Goal: Consume media (video, audio)

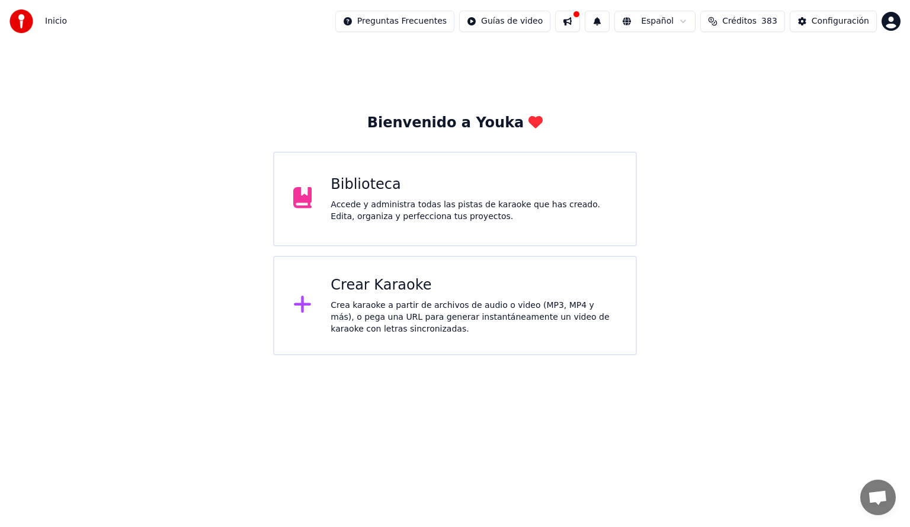
click at [485, 201] on div "Accede y administra todas las pistas de karaoke que has creado. Edita, organiza…" at bounding box center [474, 211] width 286 height 24
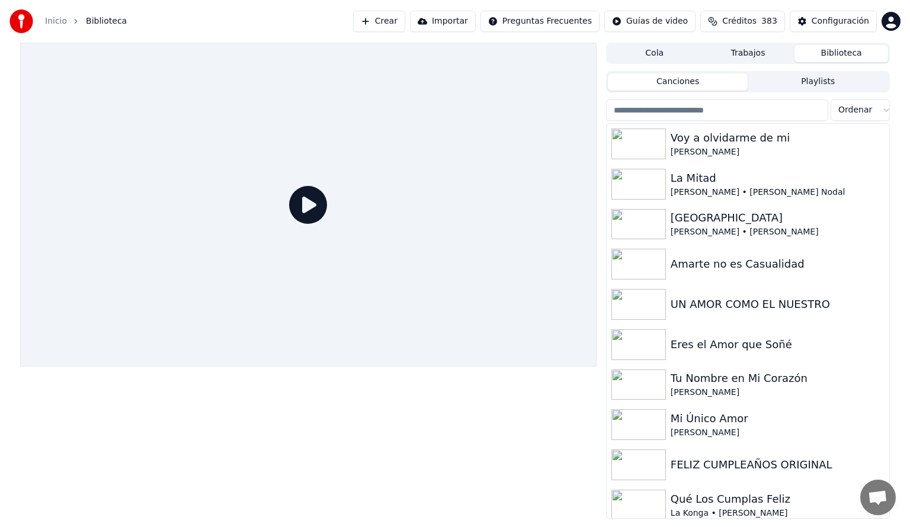
click at [689, 111] on input "search" at bounding box center [717, 110] width 222 height 21
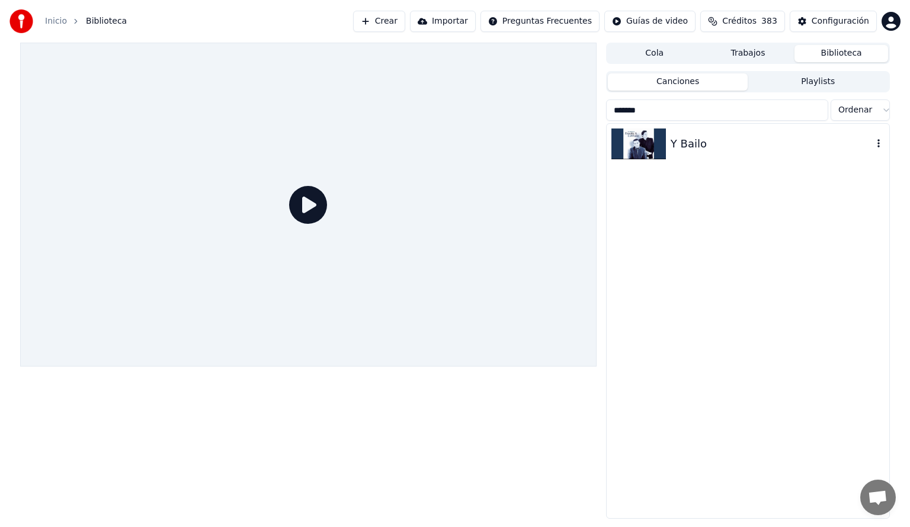
type input "*******"
click at [659, 147] on img at bounding box center [638, 144] width 54 height 31
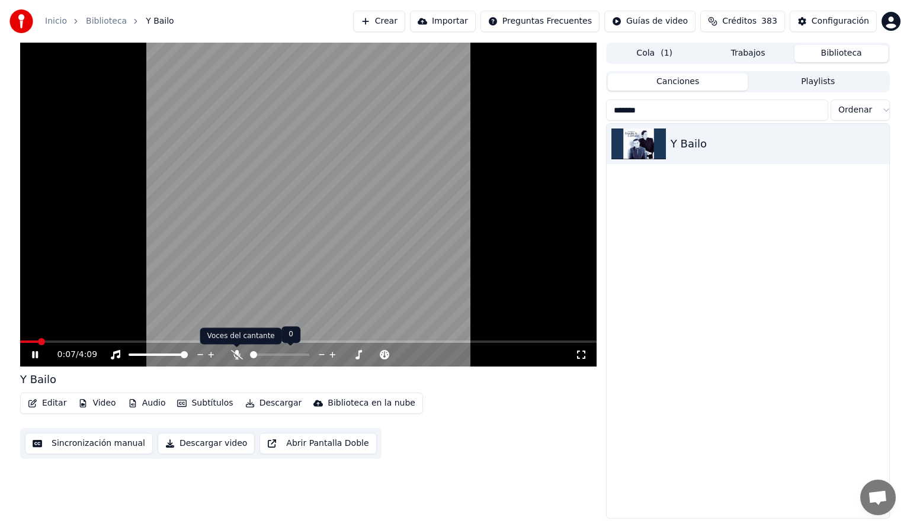
click at [235, 357] on icon at bounding box center [237, 354] width 12 height 9
click at [117, 355] on icon at bounding box center [116, 354] width 12 height 9
click at [201, 356] on icon at bounding box center [200, 355] width 11 height 12
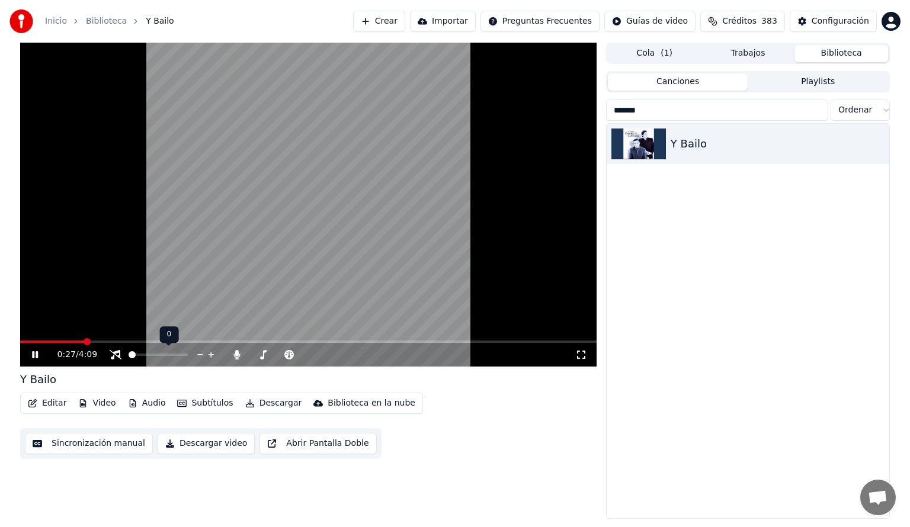
click at [213, 358] on icon at bounding box center [211, 355] width 11 height 12
click at [198, 354] on icon at bounding box center [200, 355] width 11 height 12
click at [146, 402] on button "Audio" at bounding box center [146, 403] width 47 height 17
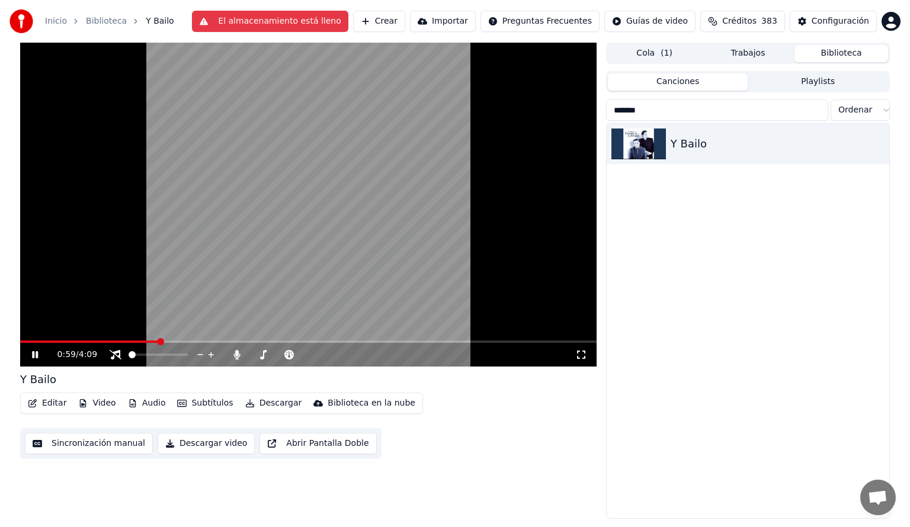
click at [649, 256] on div "Y Bailo" at bounding box center [748, 321] width 283 height 395
click at [246, 24] on button "El almacenamiento está lleno" at bounding box center [270, 21] width 156 height 21
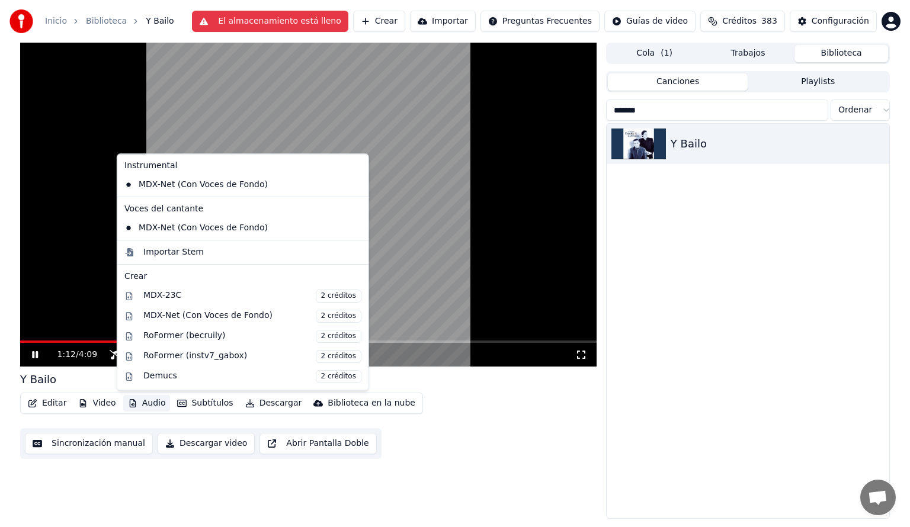
click at [148, 403] on button "Audio" at bounding box center [146, 403] width 47 height 17
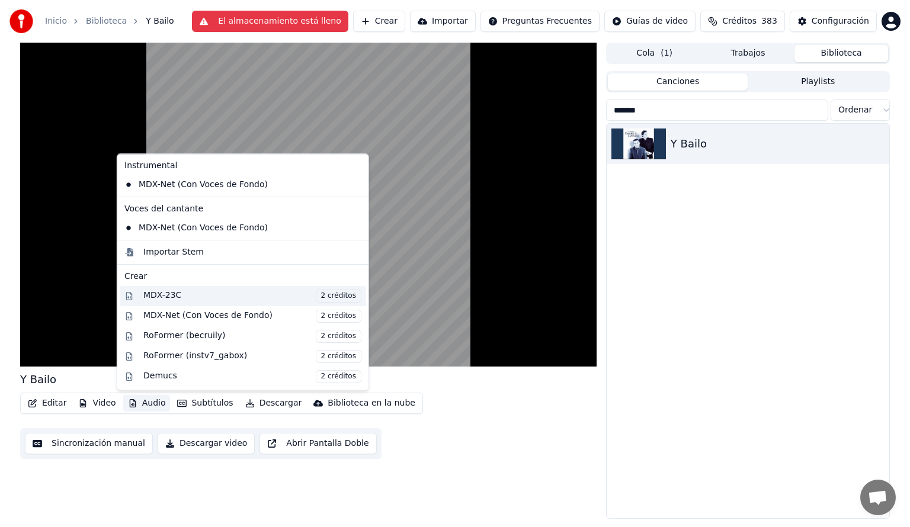
click at [149, 296] on div "MDX-23C 2 créditos" at bounding box center [252, 296] width 218 height 13
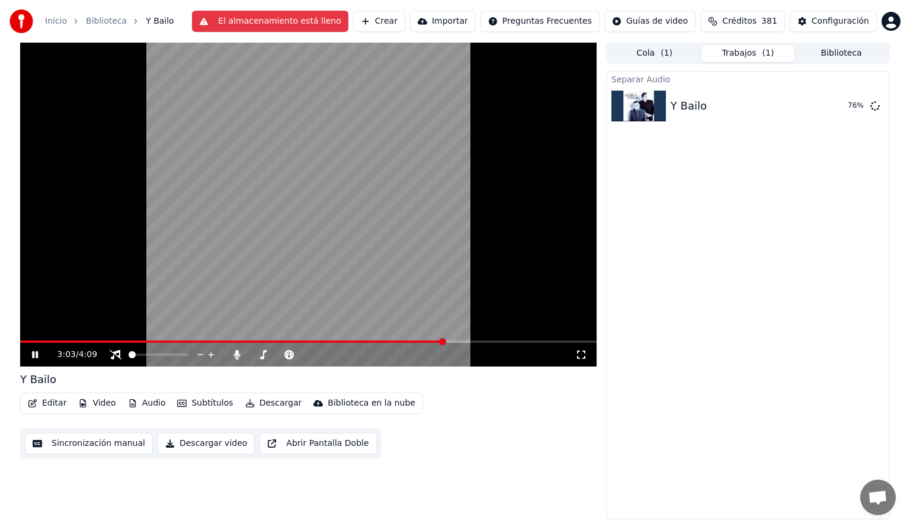
click at [318, 24] on button "El almacenamiento está lleno" at bounding box center [270, 21] width 156 height 21
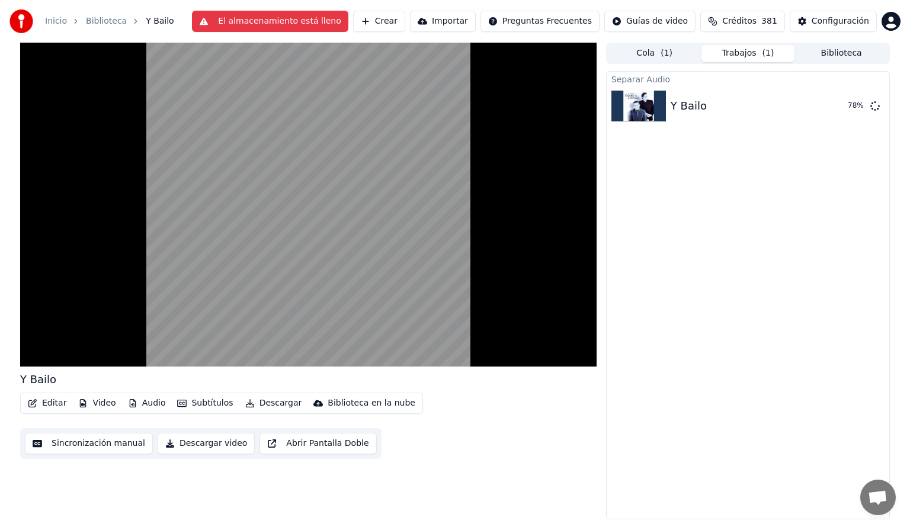
click at [220, 21] on button "El almacenamiento está lleno" at bounding box center [270, 21] width 156 height 21
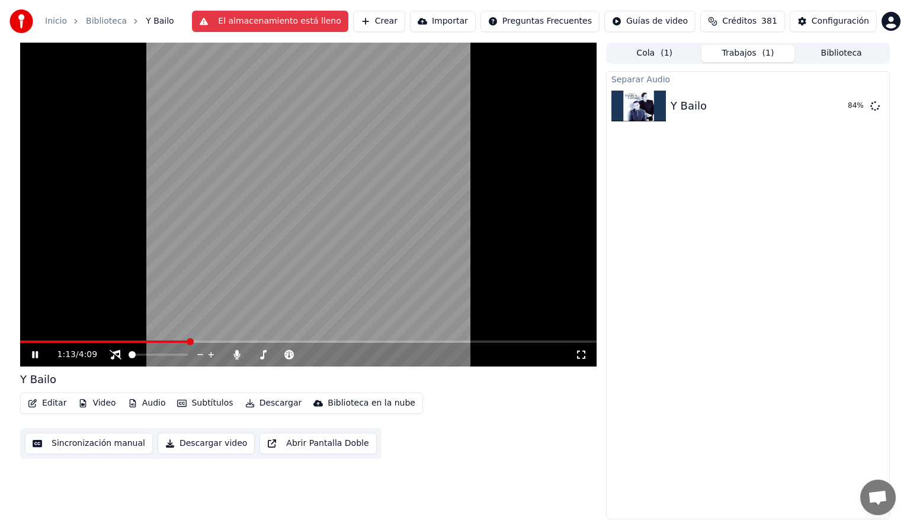
click at [187, 341] on span at bounding box center [104, 342] width 168 height 2
click at [81, 343] on span at bounding box center [51, 342] width 62 height 2
click at [201, 341] on span at bounding box center [308, 342] width 576 height 2
click at [152, 341] on span at bounding box center [86, 342] width 132 height 2
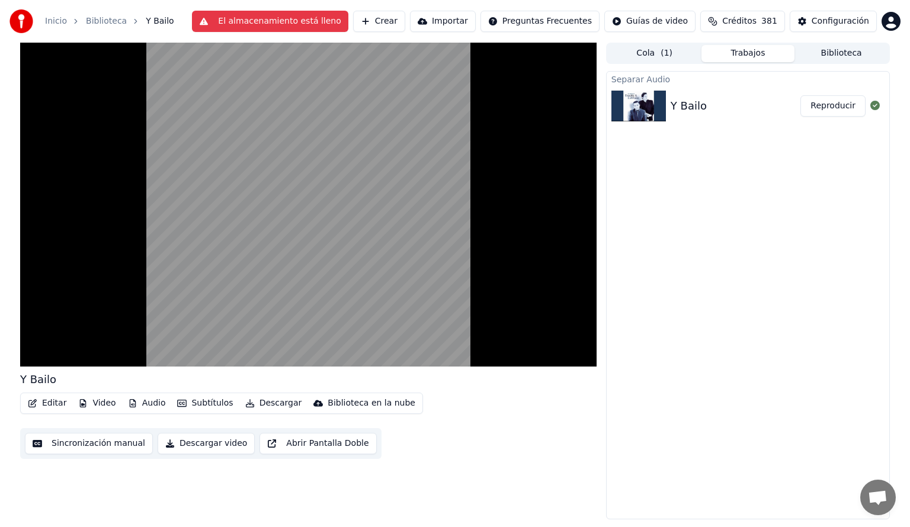
click at [147, 403] on button "Audio" at bounding box center [146, 403] width 47 height 17
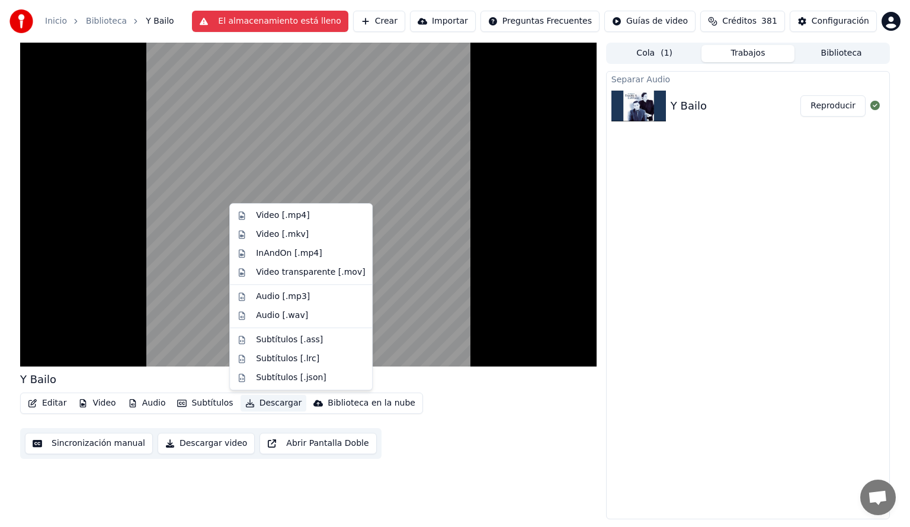
click at [260, 405] on button "Descargar" at bounding box center [274, 403] width 66 height 17
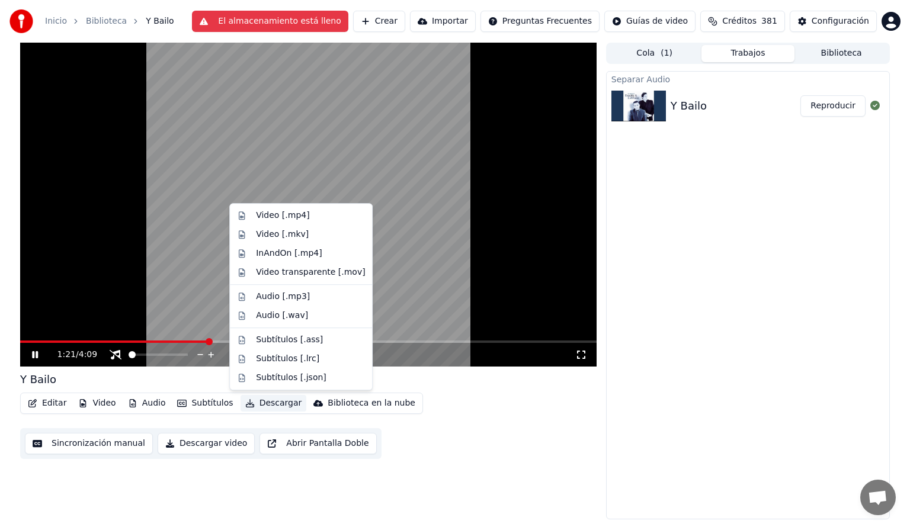
click at [264, 408] on button "Descargar" at bounding box center [274, 403] width 66 height 17
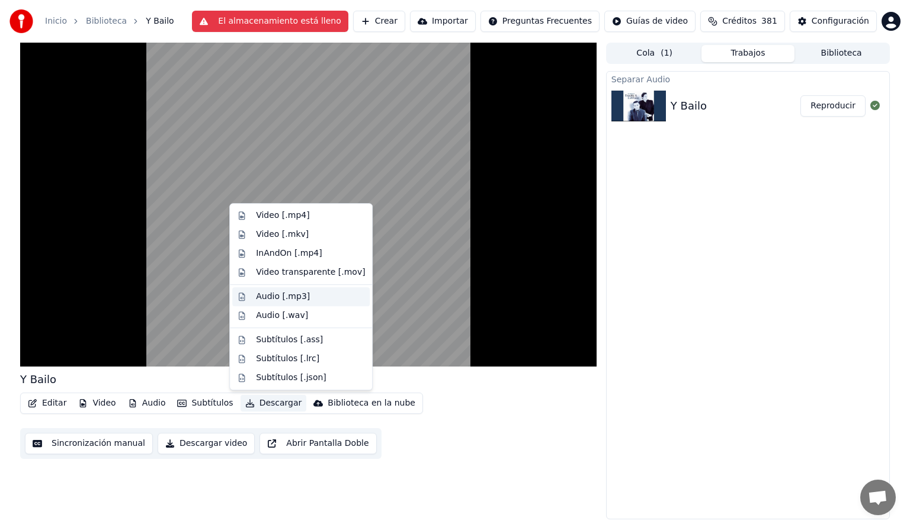
click at [275, 296] on div "Audio [.mp3]" at bounding box center [283, 297] width 54 height 12
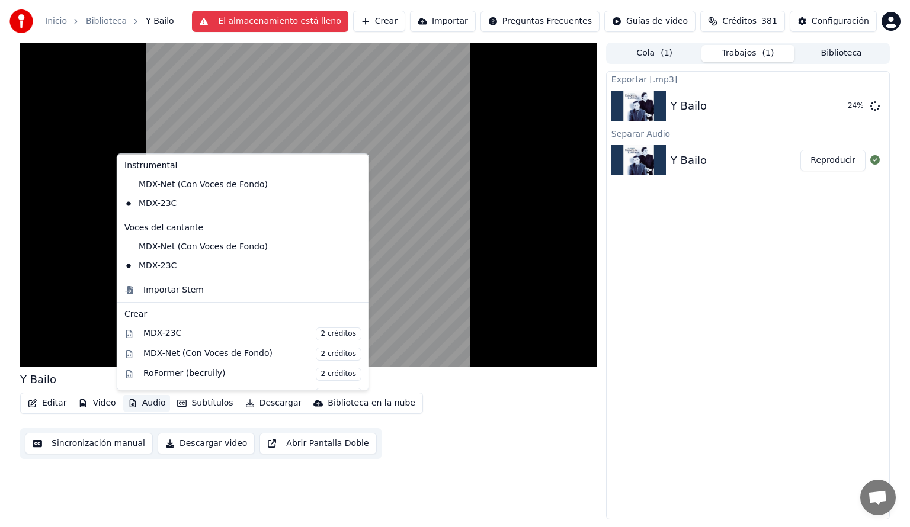
click at [142, 403] on button "Audio" at bounding box center [146, 403] width 47 height 17
click at [133, 246] on div "MDX-Net (Con Voces de Fondo)" at bounding box center [234, 247] width 229 height 19
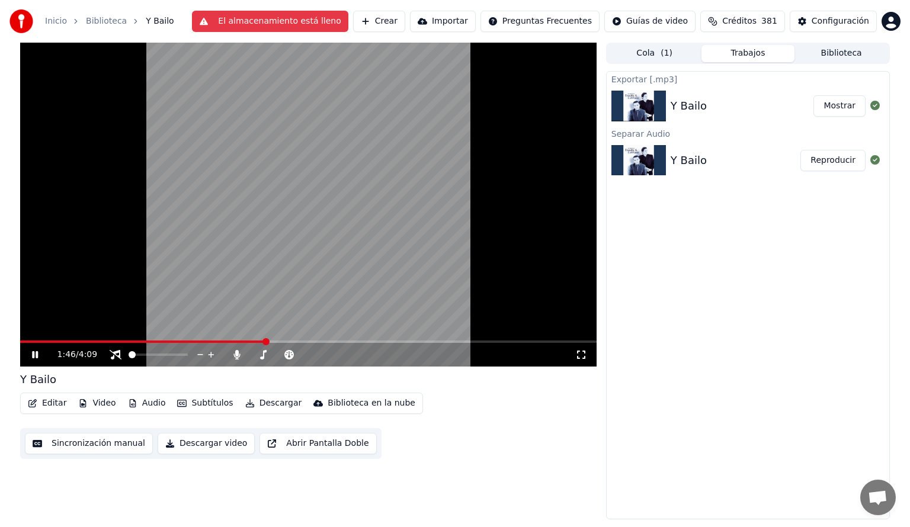
click at [145, 402] on button "Audio" at bounding box center [146, 403] width 47 height 17
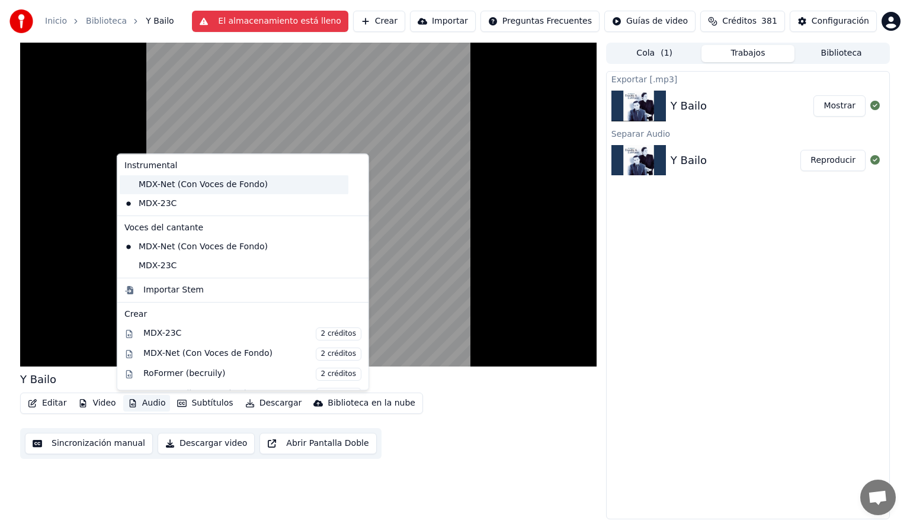
click at [127, 185] on div "MDX-Net (Con Voces de Fondo)" at bounding box center [234, 184] width 229 height 19
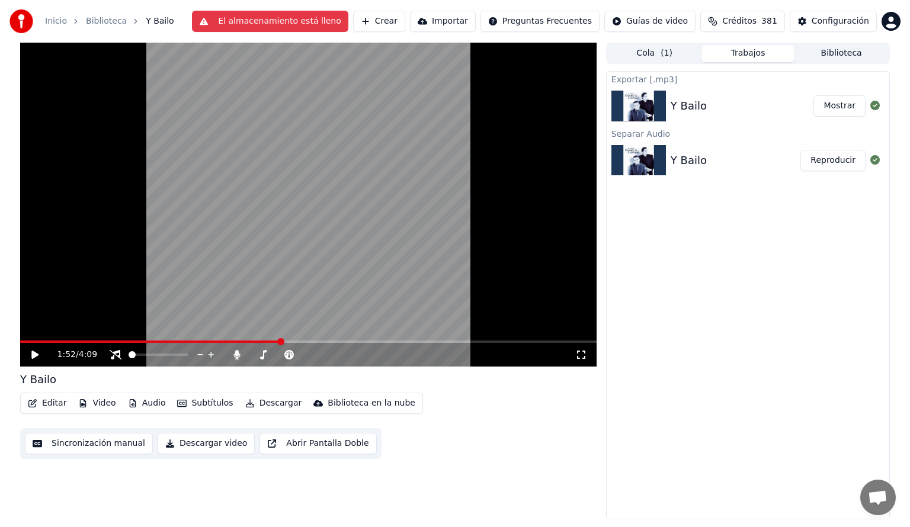
click at [150, 405] on button "Audio" at bounding box center [146, 403] width 47 height 17
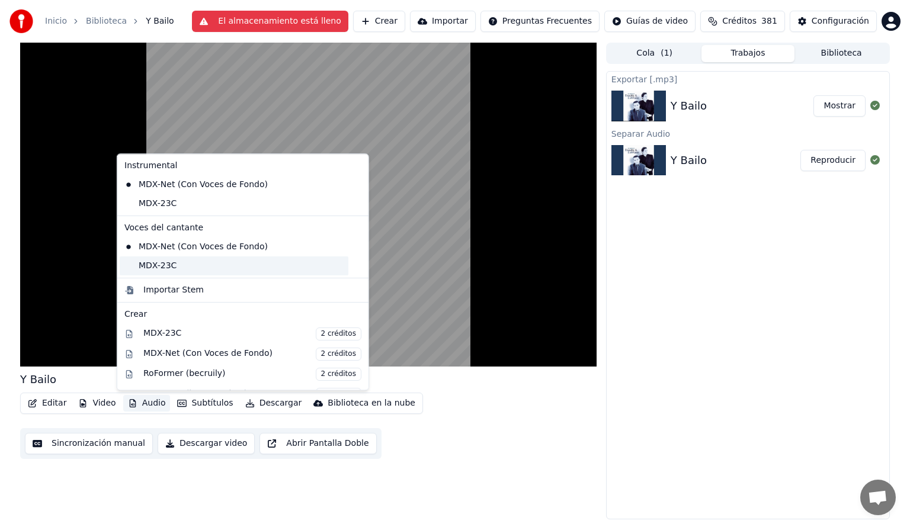
click at [130, 267] on div "MDX-23C" at bounding box center [234, 266] width 229 height 19
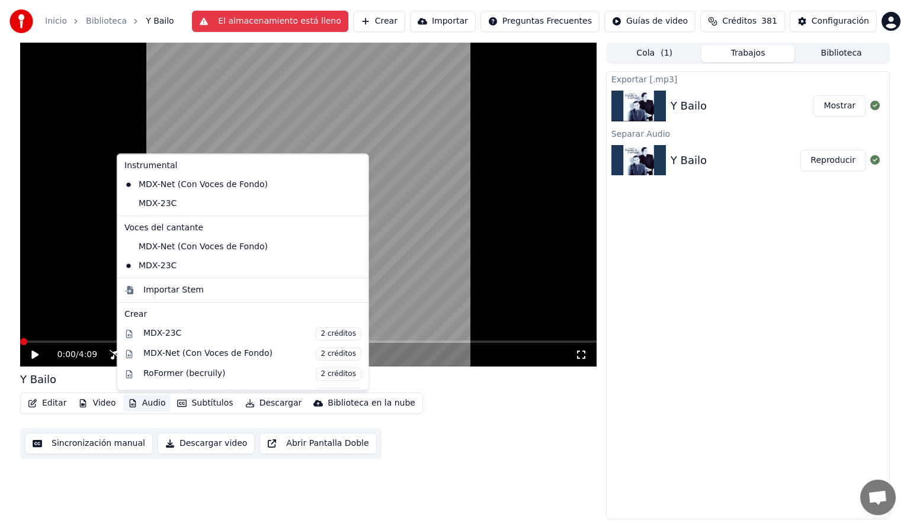
click at [139, 409] on button "Audio" at bounding box center [146, 403] width 47 height 17
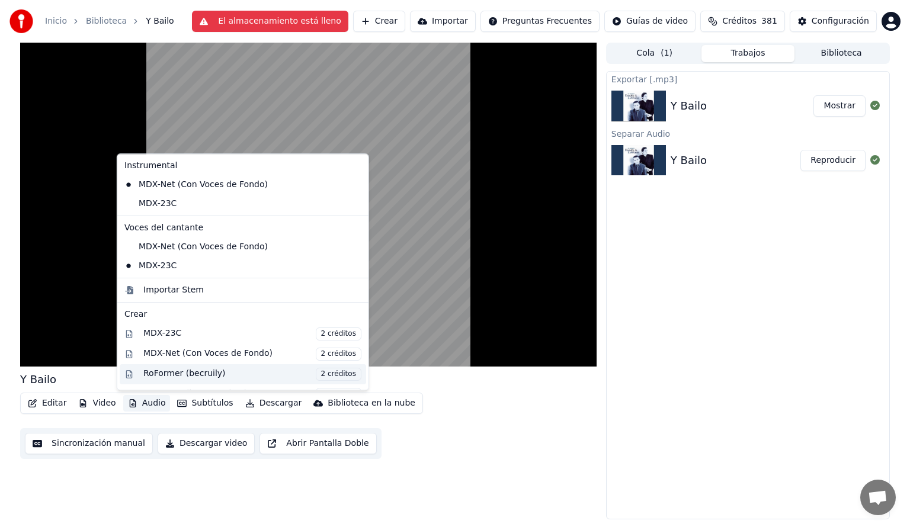
click at [174, 377] on div "RoFormer (becruily) 2 créditos" at bounding box center [252, 374] width 218 height 13
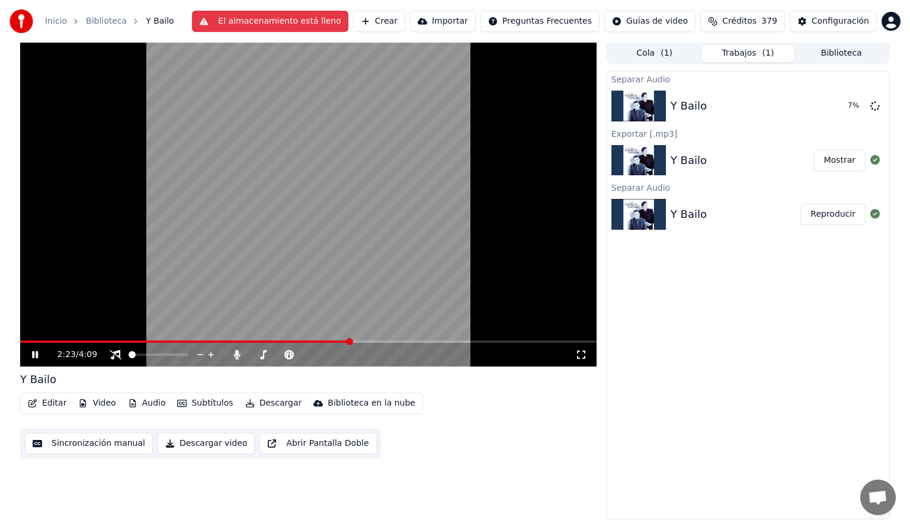
click at [351, 341] on span at bounding box center [308, 342] width 576 height 2
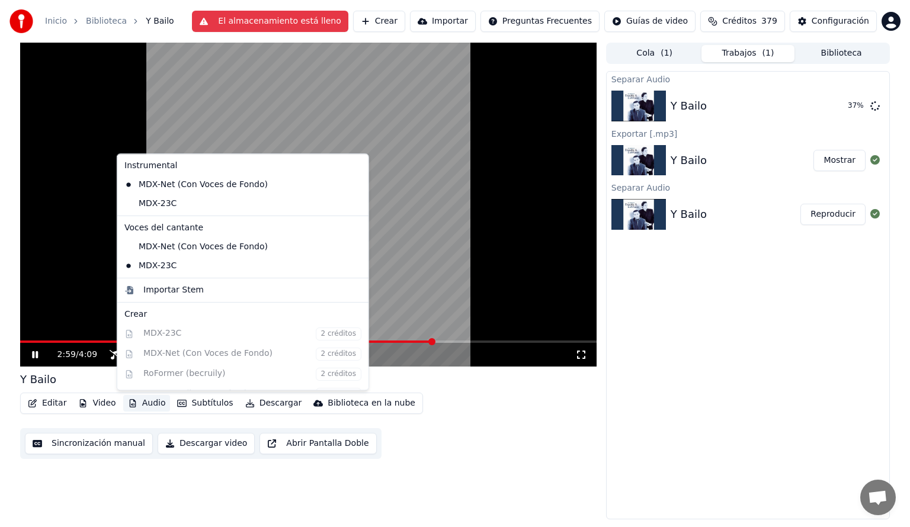
click at [142, 403] on button "Audio" at bounding box center [146, 403] width 47 height 17
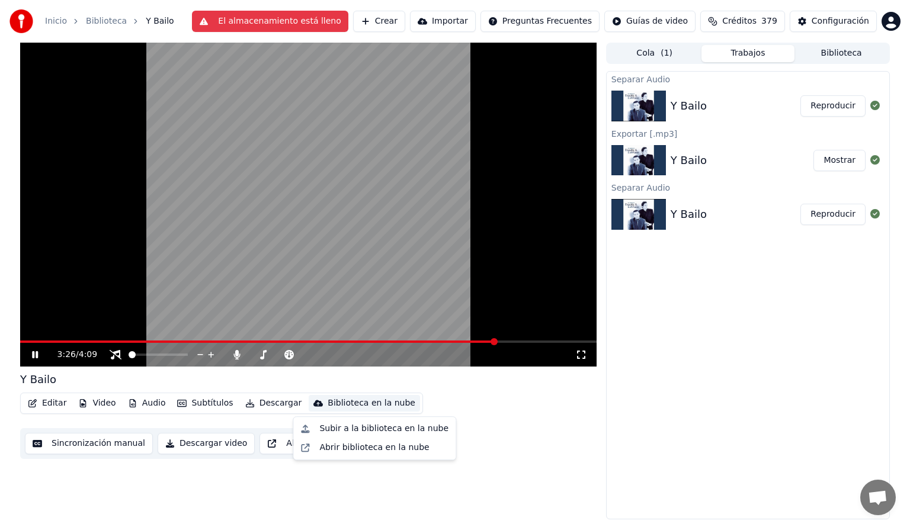
click at [90, 342] on span at bounding box center [258, 342] width 476 height 2
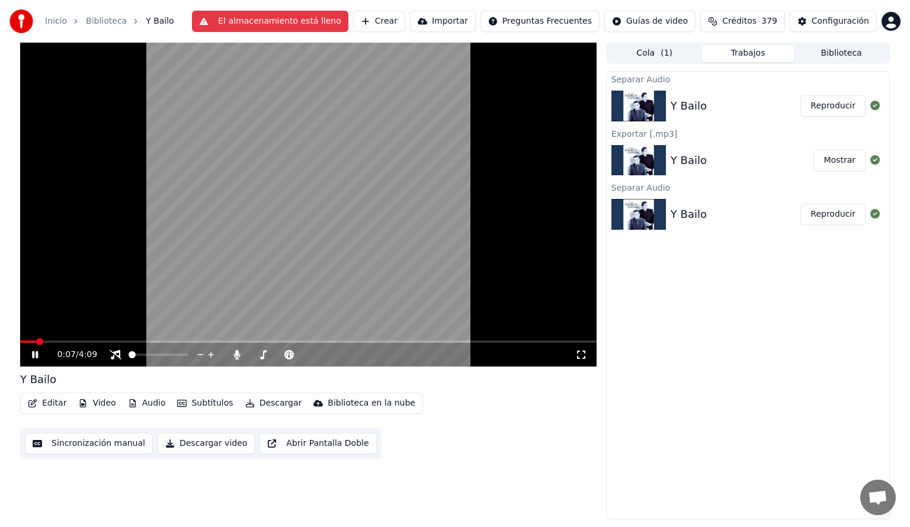
click at [36, 341] on span at bounding box center [28, 342] width 16 height 2
click at [23, 341] on span at bounding box center [32, 342] width 24 height 2
click at [44, 340] on video at bounding box center [308, 205] width 576 height 324
click at [43, 341] on span at bounding box center [308, 342] width 576 height 2
click at [33, 352] on icon at bounding box center [34, 355] width 7 height 8
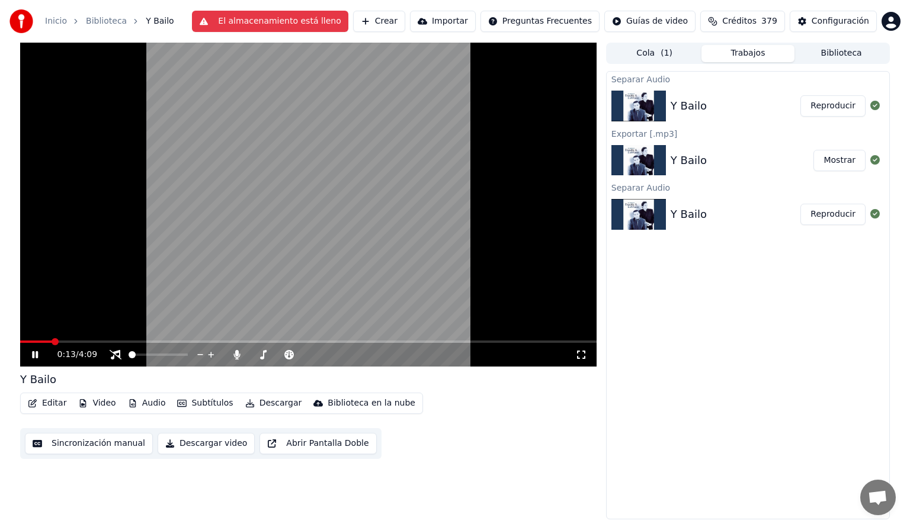
click at [81, 342] on span at bounding box center [308, 342] width 576 height 2
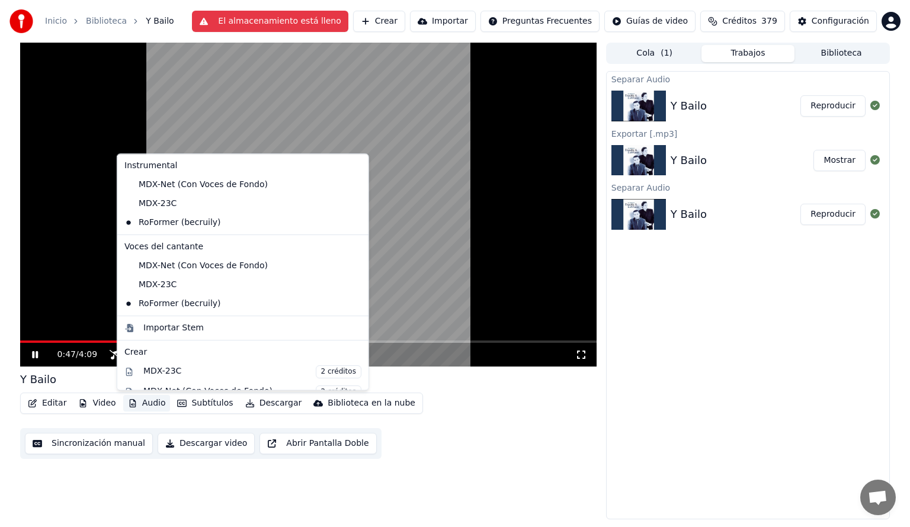
click at [154, 407] on button "Audio" at bounding box center [146, 403] width 47 height 17
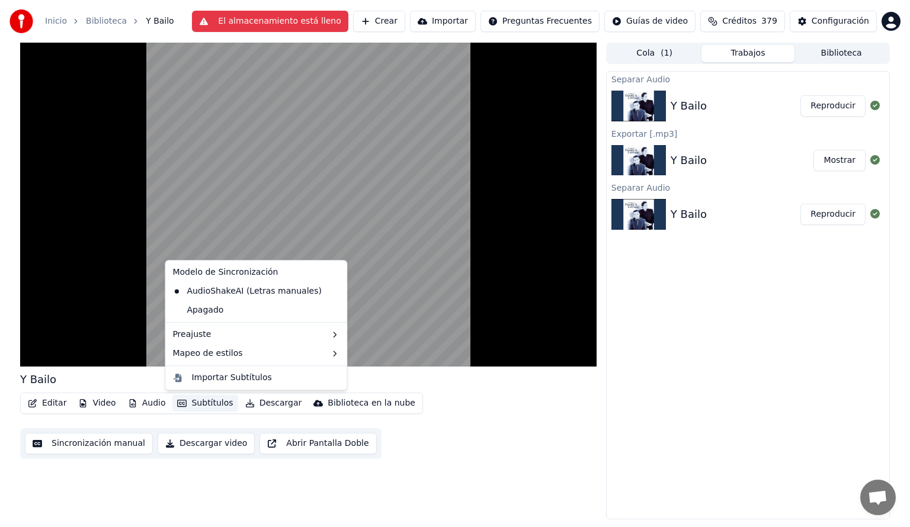
click at [476, 436] on div "Editar Video Audio Subtítulos Descargar Biblioteca en la nube Sincronización ma…" at bounding box center [308, 426] width 576 height 66
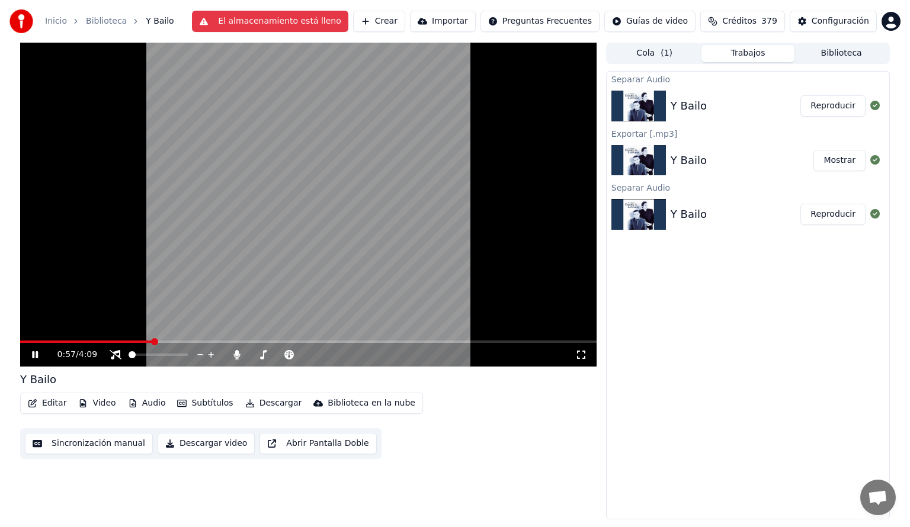
click at [166, 341] on span at bounding box center [308, 342] width 576 height 2
click at [189, 342] on span at bounding box center [308, 342] width 576 height 2
click at [239, 341] on span at bounding box center [308, 342] width 576 height 2
click at [36, 352] on icon at bounding box center [44, 354] width 28 height 9
